Goal: Check status

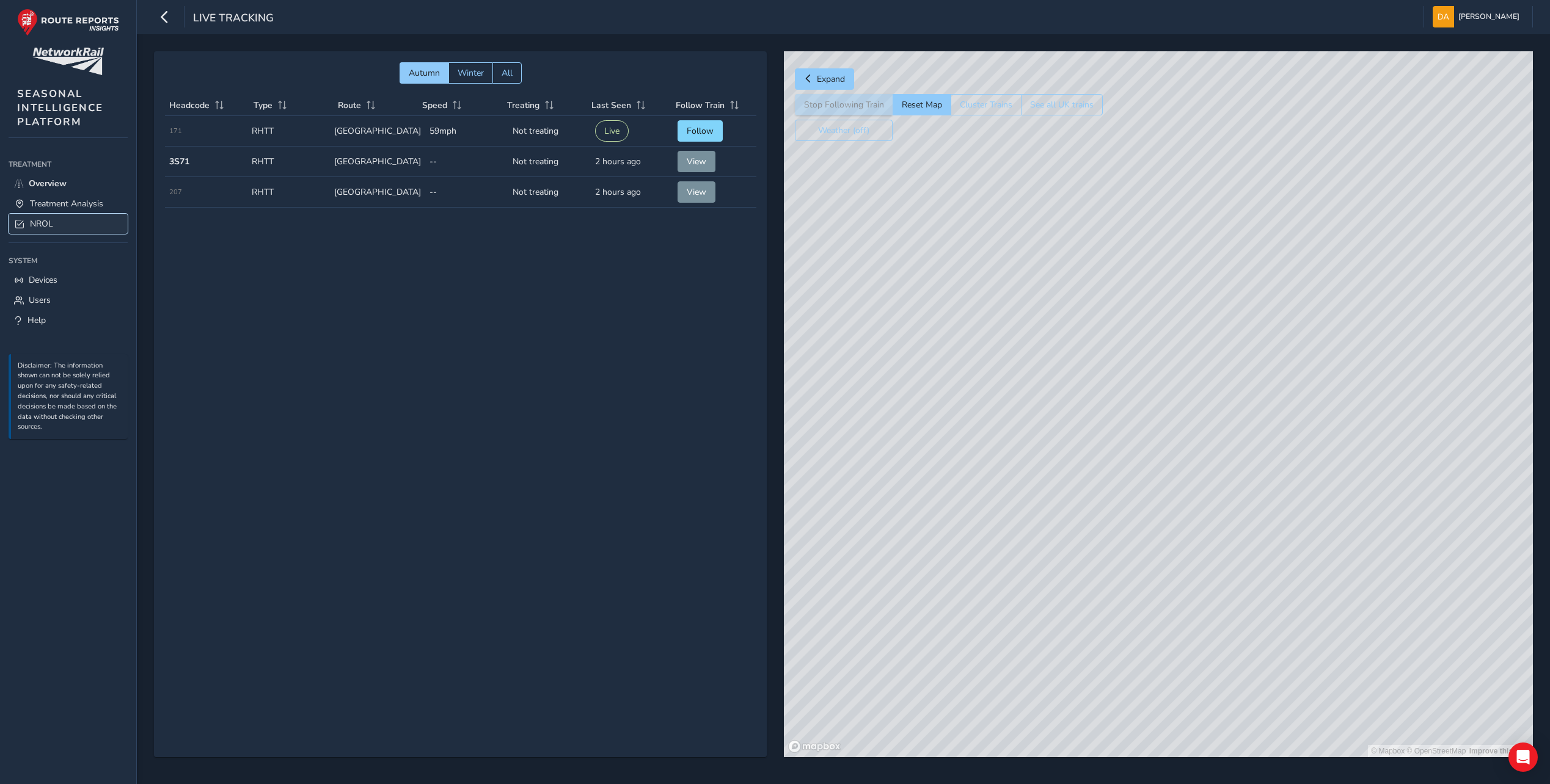
click at [41, 224] on span "NROL" at bounding box center [41, 224] width 23 height 11
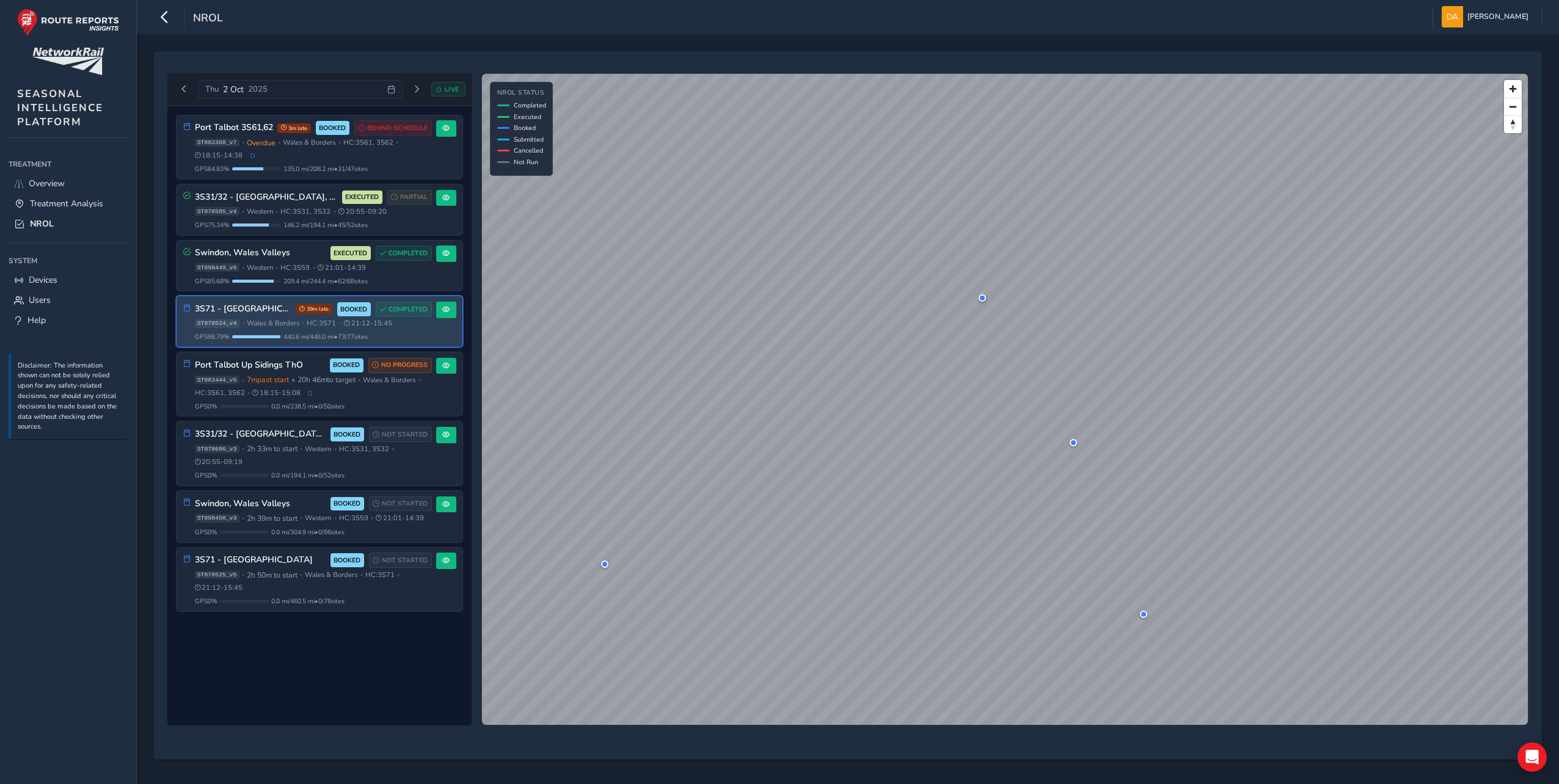
click at [323, 327] on span "HC: 3S71" at bounding box center [321, 322] width 29 height 9
click at [449, 306] on span at bounding box center [446, 309] width 7 height 7
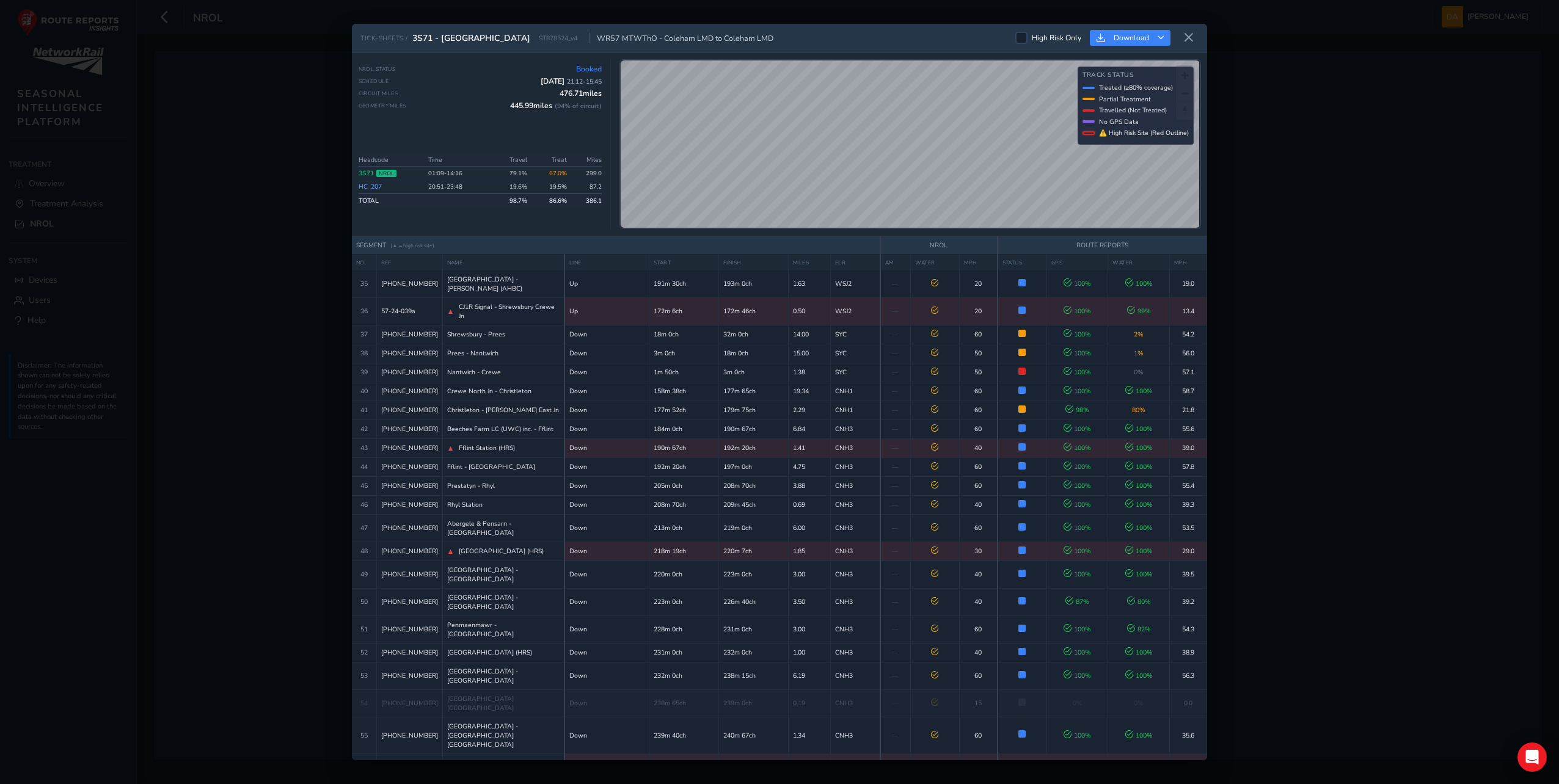
scroll to position [855, 0]
click at [840, 54] on div "NROL Status Booked Schedule [DATE] 21:12 - 15:45 Circuit Miles 476.71 miles Geo…" at bounding box center [780, 145] width 856 height 183
click at [906, 53] on div "NROL Status Booked Schedule [DATE] 21:12 - 15:45 Circuit Miles 476.71 miles Geo…" at bounding box center [780, 145] width 856 height 183
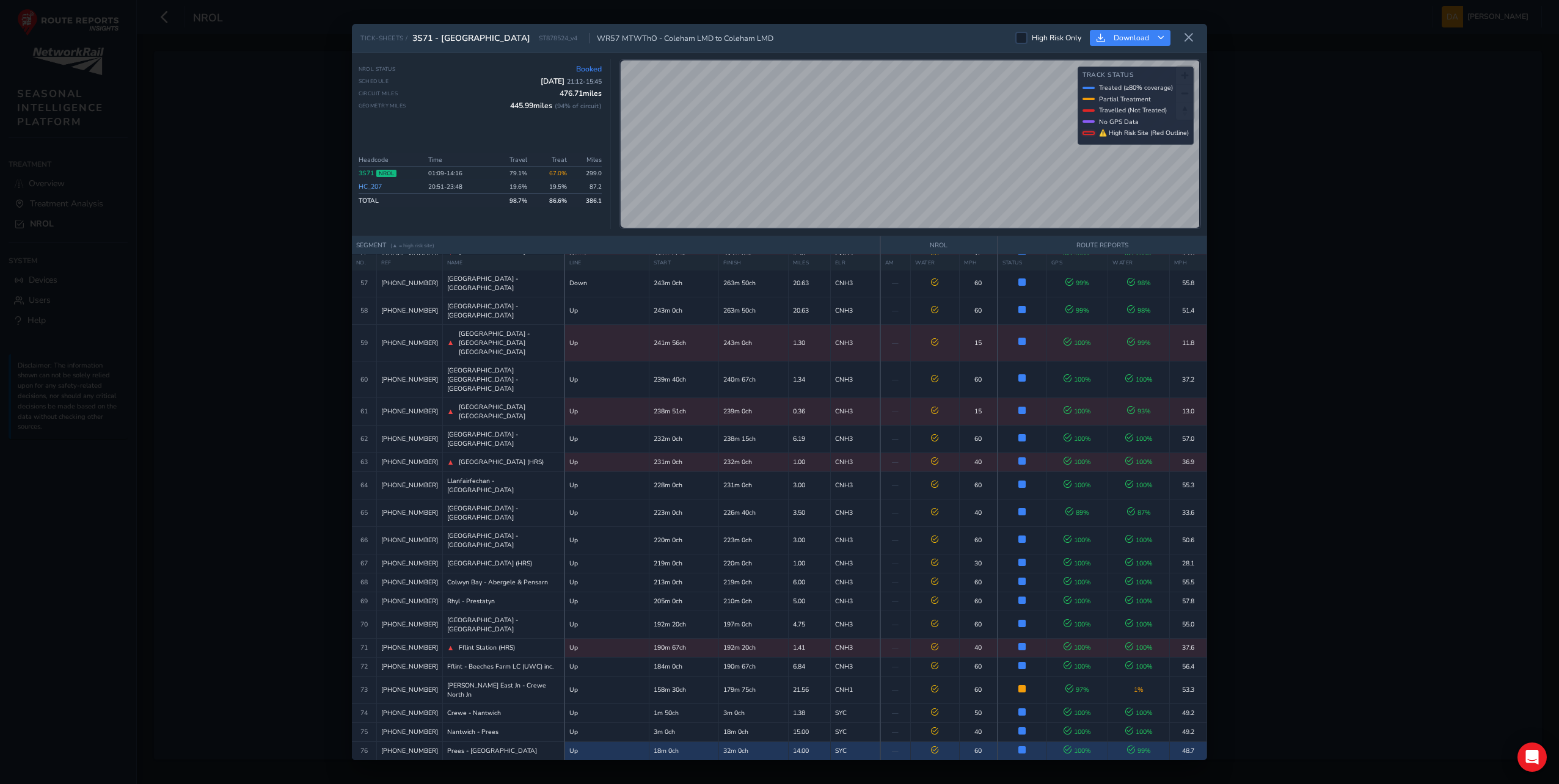
scroll to position [1626, 0]
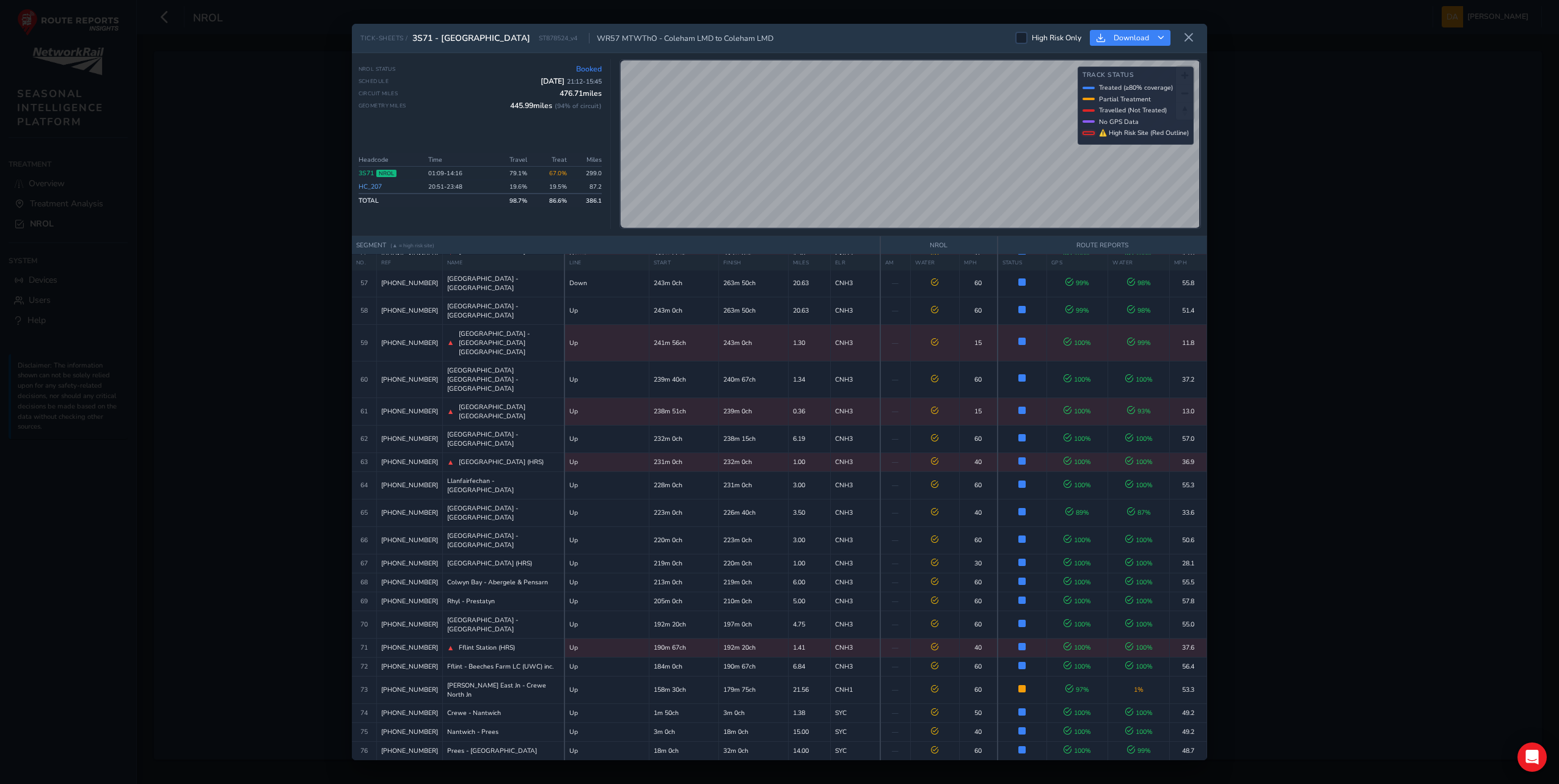
click at [1099, 121] on span "No GPS Data" at bounding box center [1118, 121] width 40 height 9
click at [1087, 121] on div at bounding box center [1088, 121] width 12 height 2
click at [1186, 36] on icon at bounding box center [1189, 38] width 11 height 11
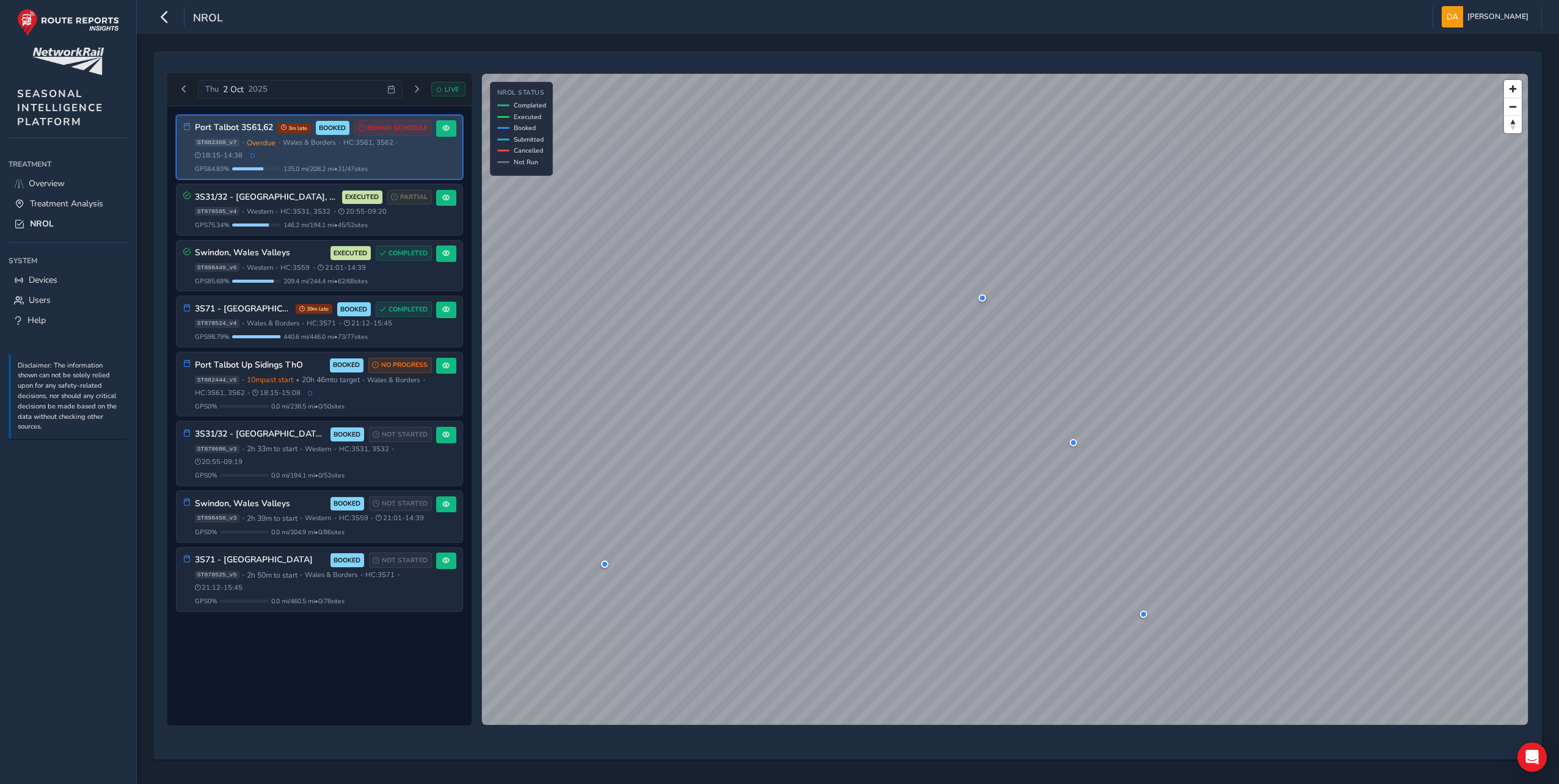
click at [322, 152] on div "ST882360_v7 • Overdue • [GEOGRAPHIC_DATA] & Borders • HC: 3S61, 3S62 • 18:15 - …" at bounding box center [313, 150] width 237 height 23
click at [441, 124] on button at bounding box center [446, 129] width 20 height 16
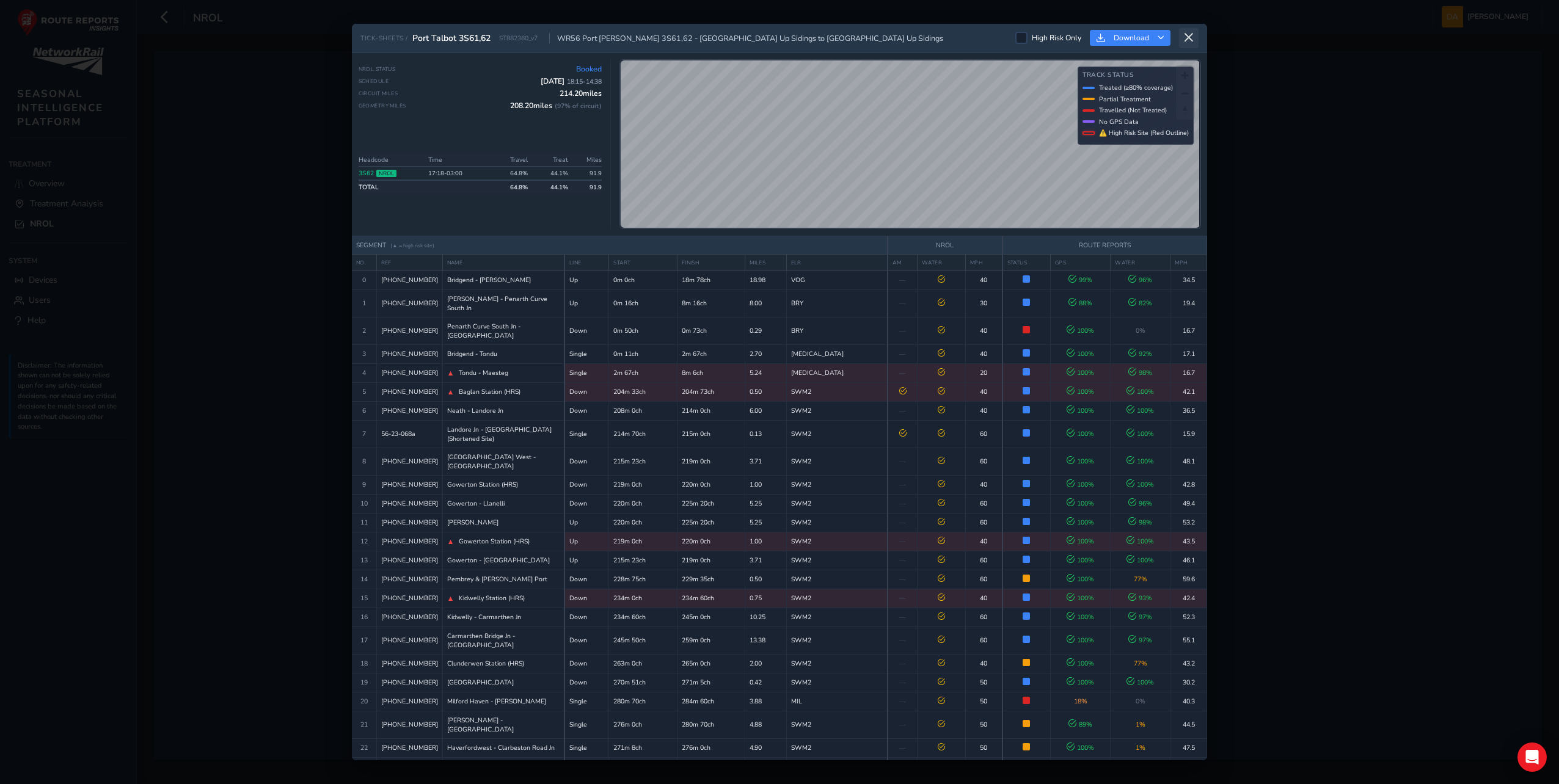
click at [1188, 39] on icon at bounding box center [1189, 38] width 11 height 11
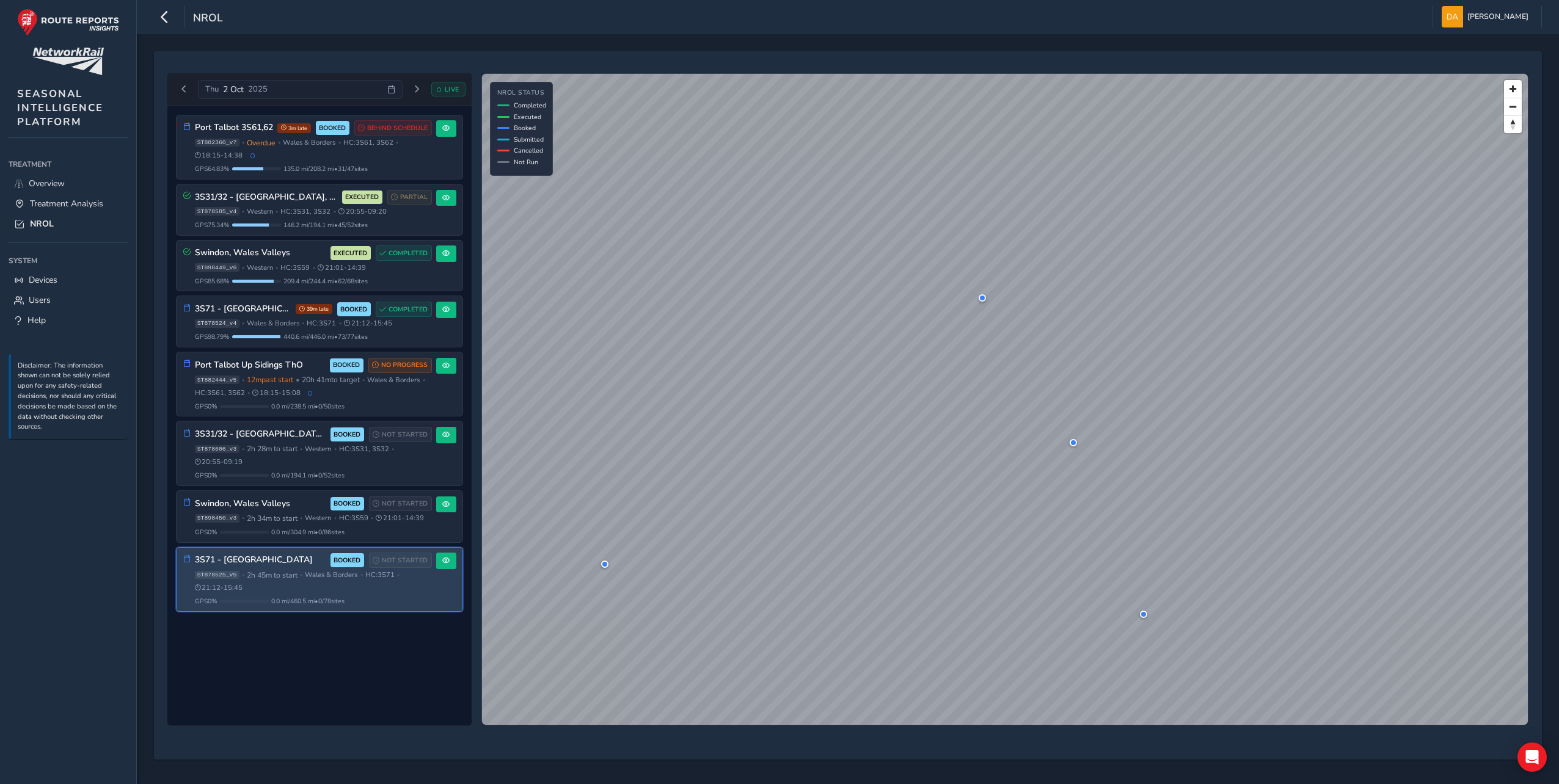
click at [771, 32] on div "NROL [PERSON_NAME] Colour Scheme: Dark Dim Light Logout" at bounding box center [847, 17] width 1422 height 34
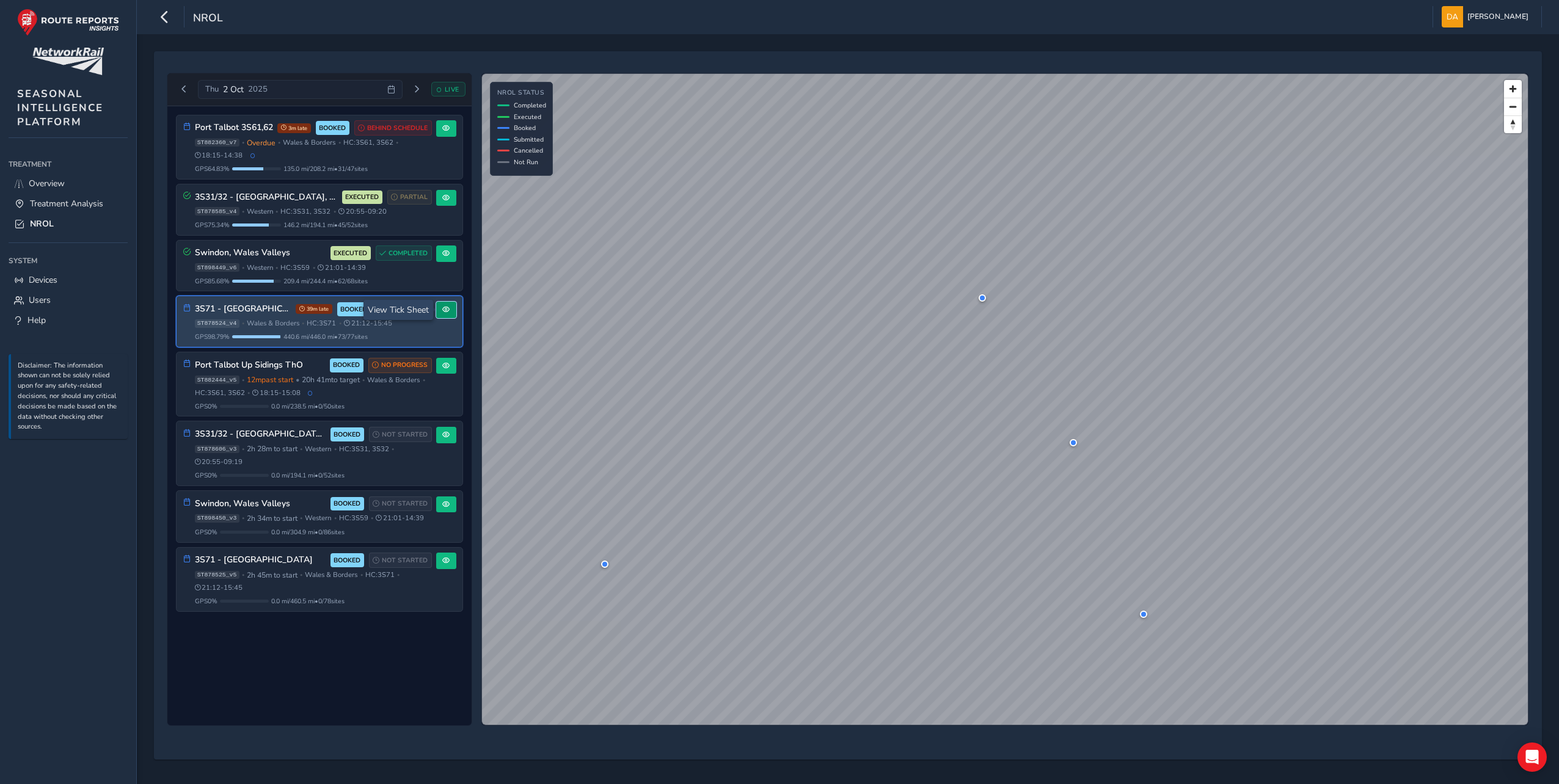
click at [445, 311] on span at bounding box center [446, 309] width 7 height 7
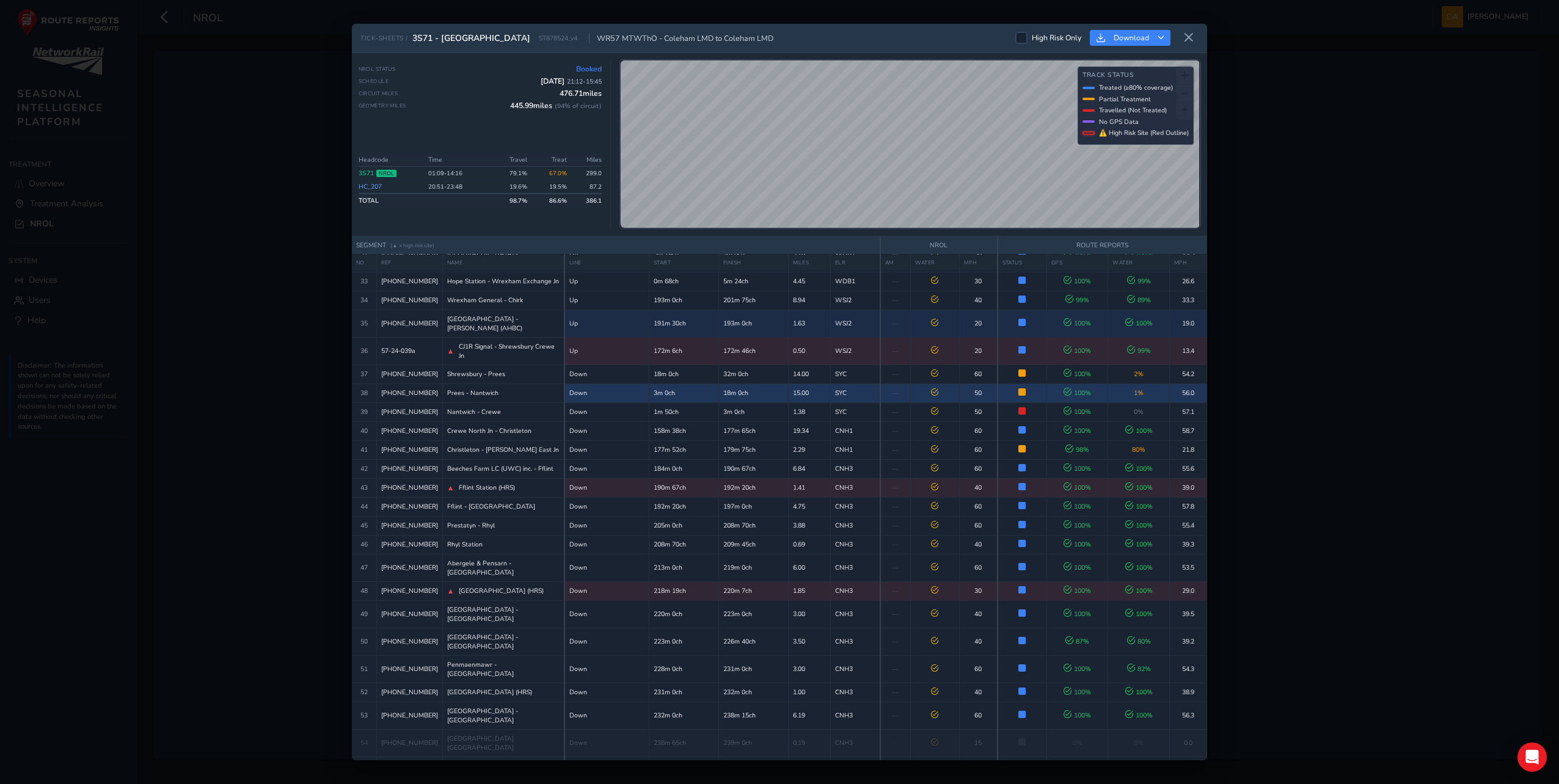
scroll to position [832, 0]
